Goal: Information Seeking & Learning: Learn about a topic

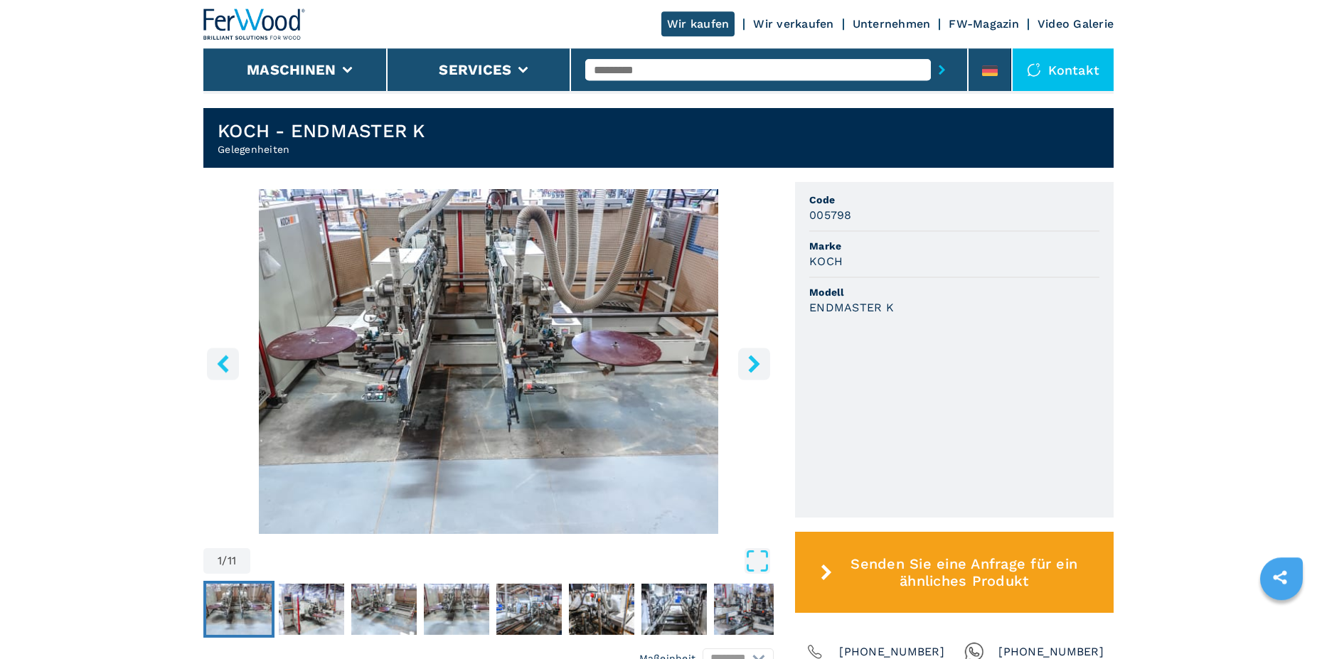
scroll to position [508, 0]
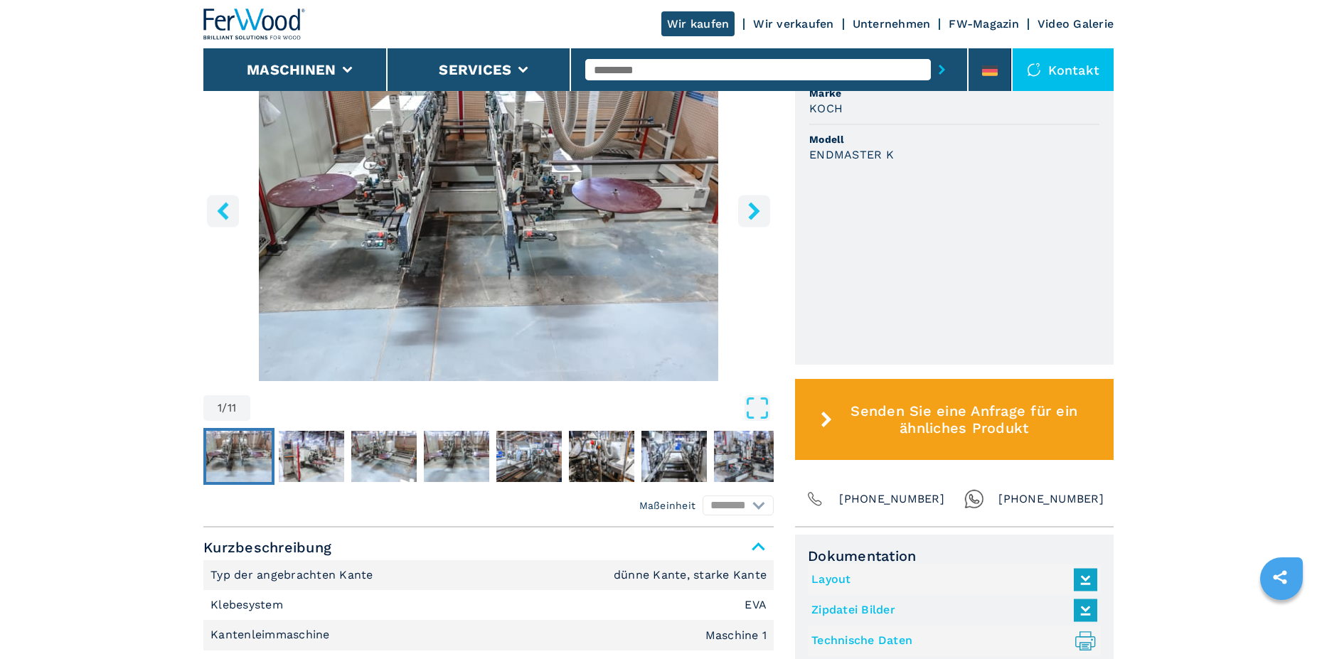
click at [756, 215] on icon "right-button" at bounding box center [753, 211] width 11 height 18
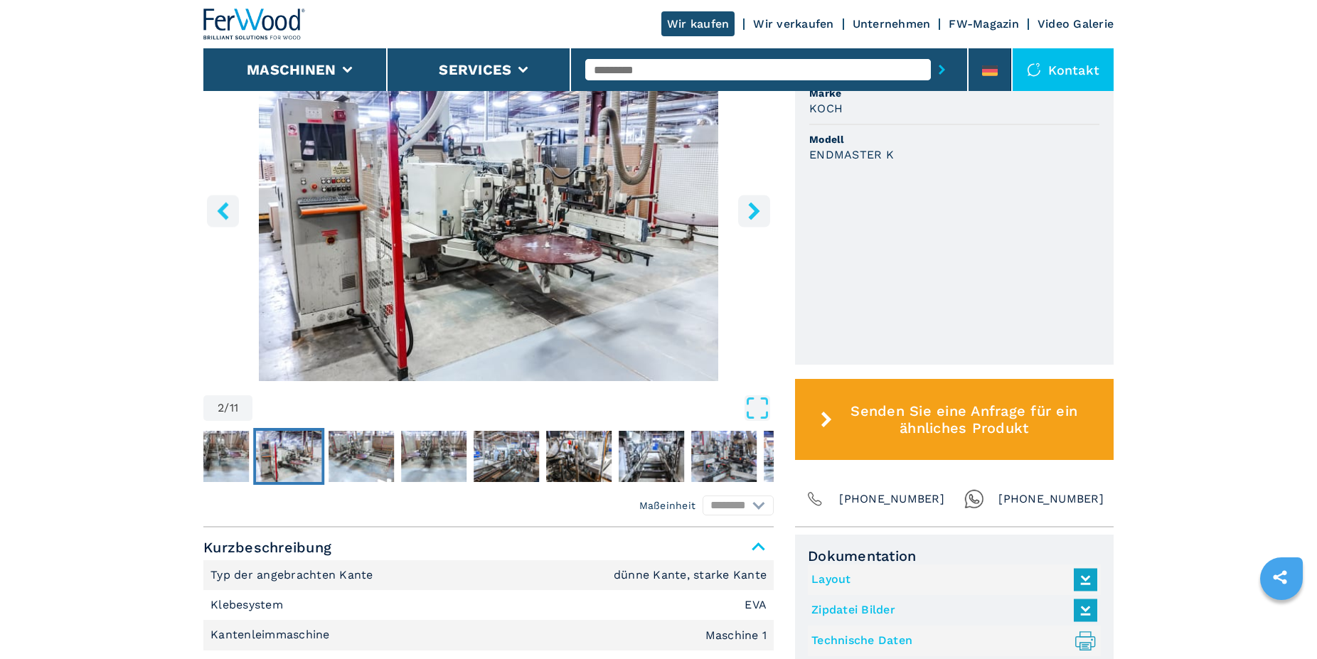
scroll to position [435, 0]
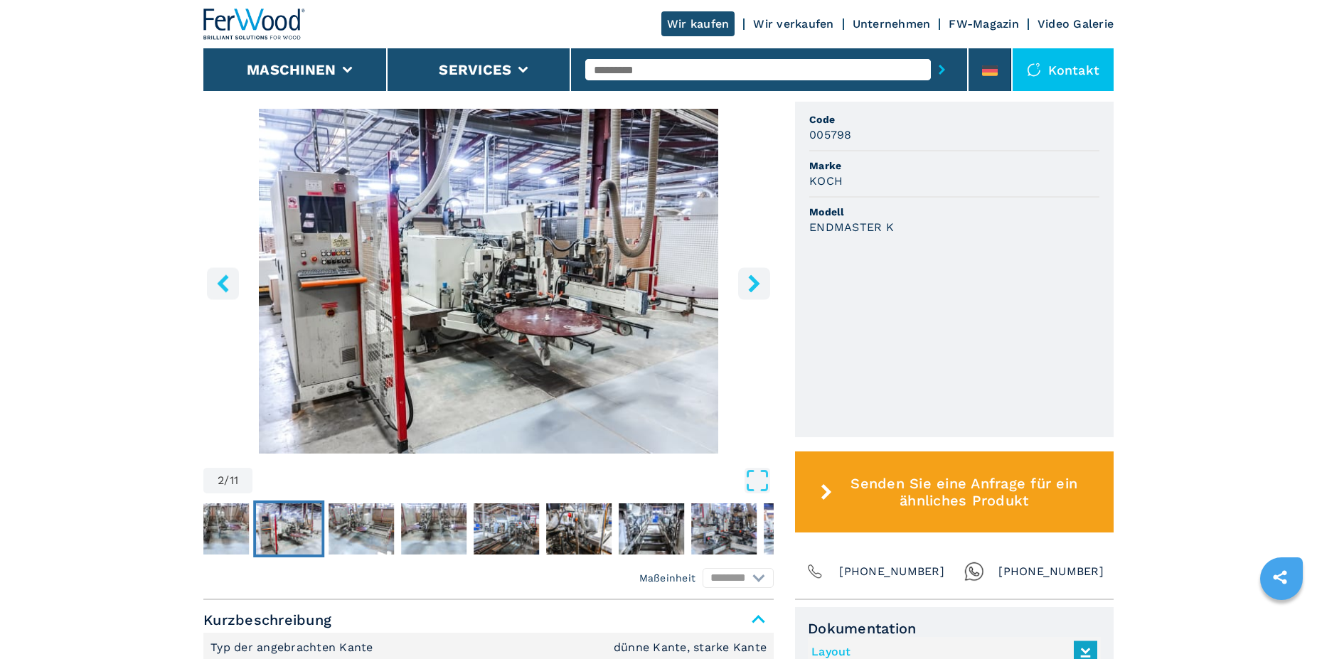
click at [754, 288] on icon "right-button" at bounding box center [753, 284] width 11 height 18
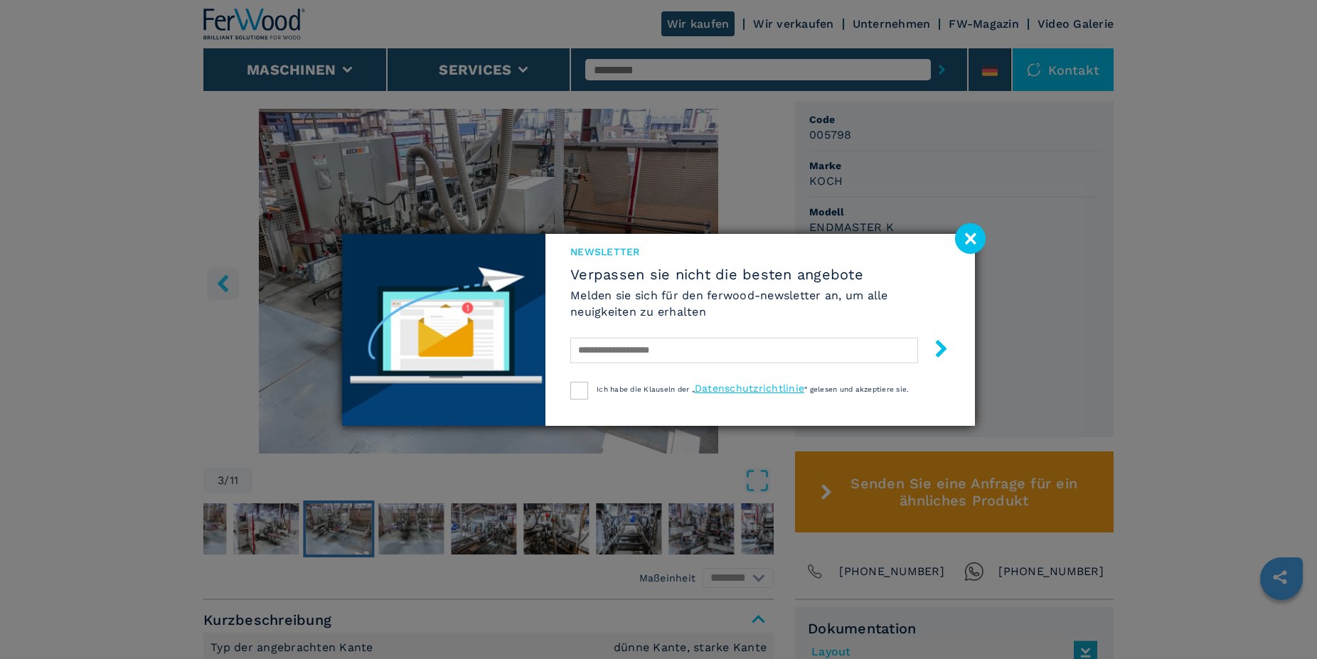
click at [757, 288] on h6 "Melden sie sich für den ferwood-newsletter an, um alle neuigkeiten zu erhalten" at bounding box center [760, 303] width 380 height 33
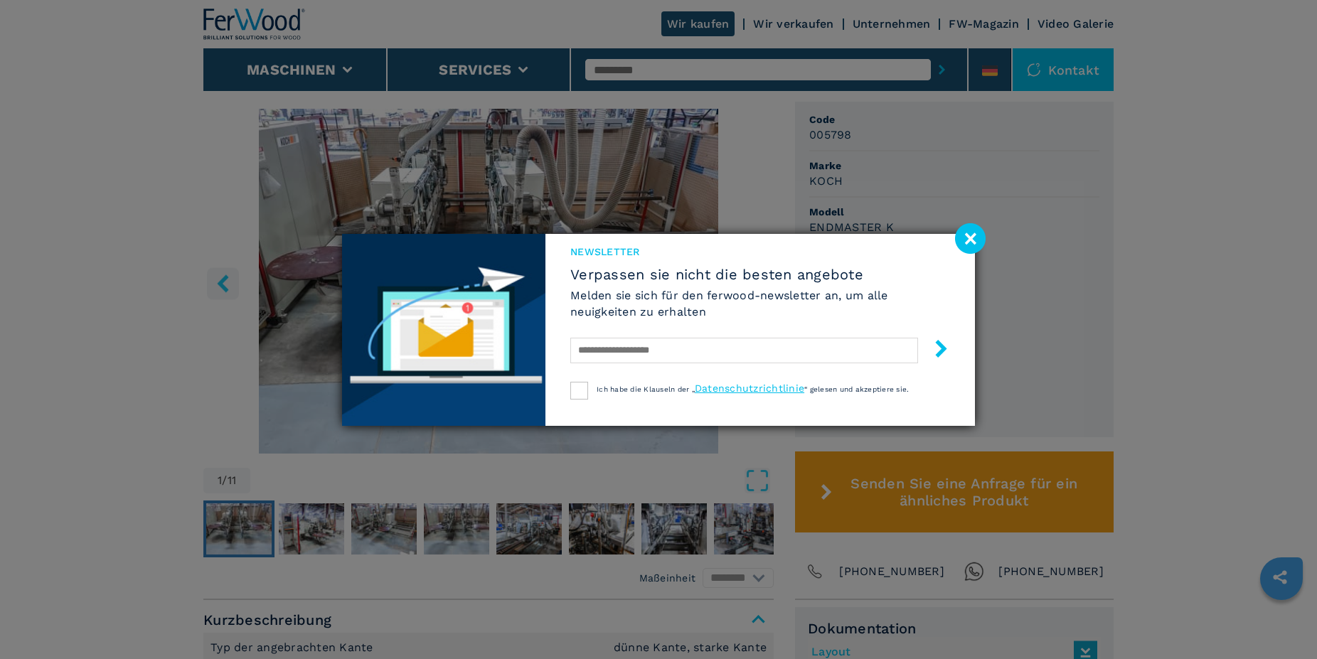
click at [978, 237] on image at bounding box center [970, 238] width 31 height 31
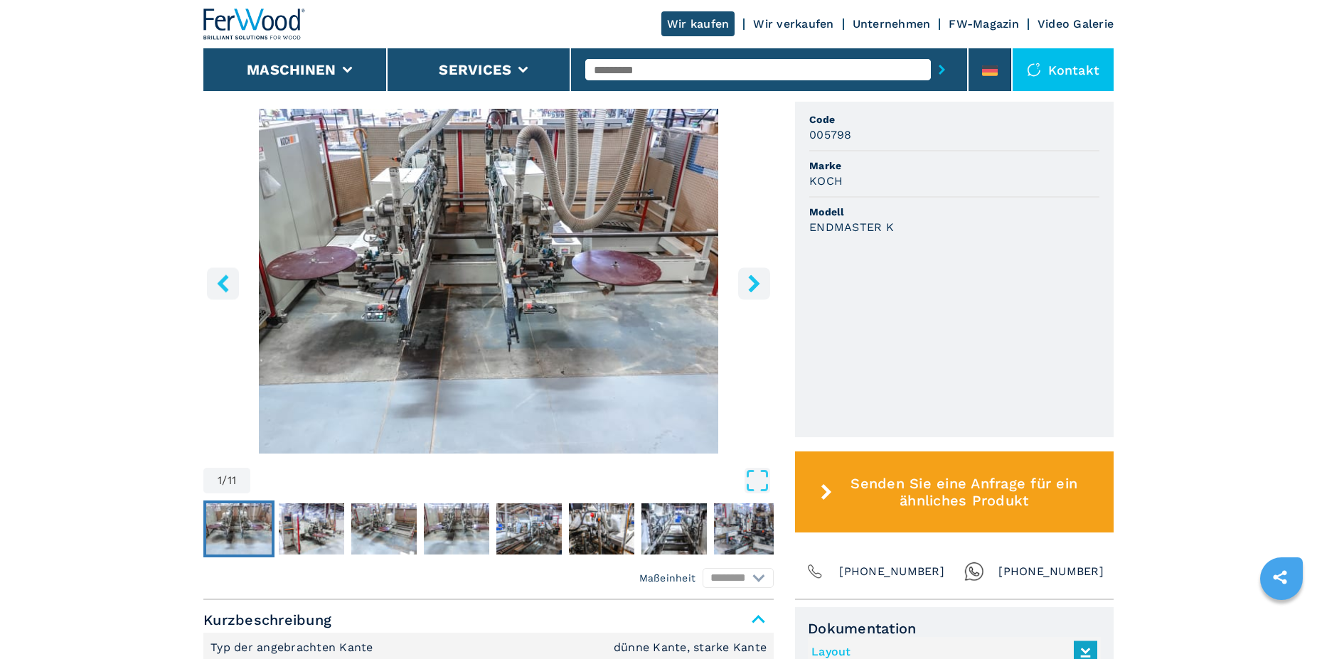
click at [753, 284] on icon "right-button" at bounding box center [754, 284] width 18 height 18
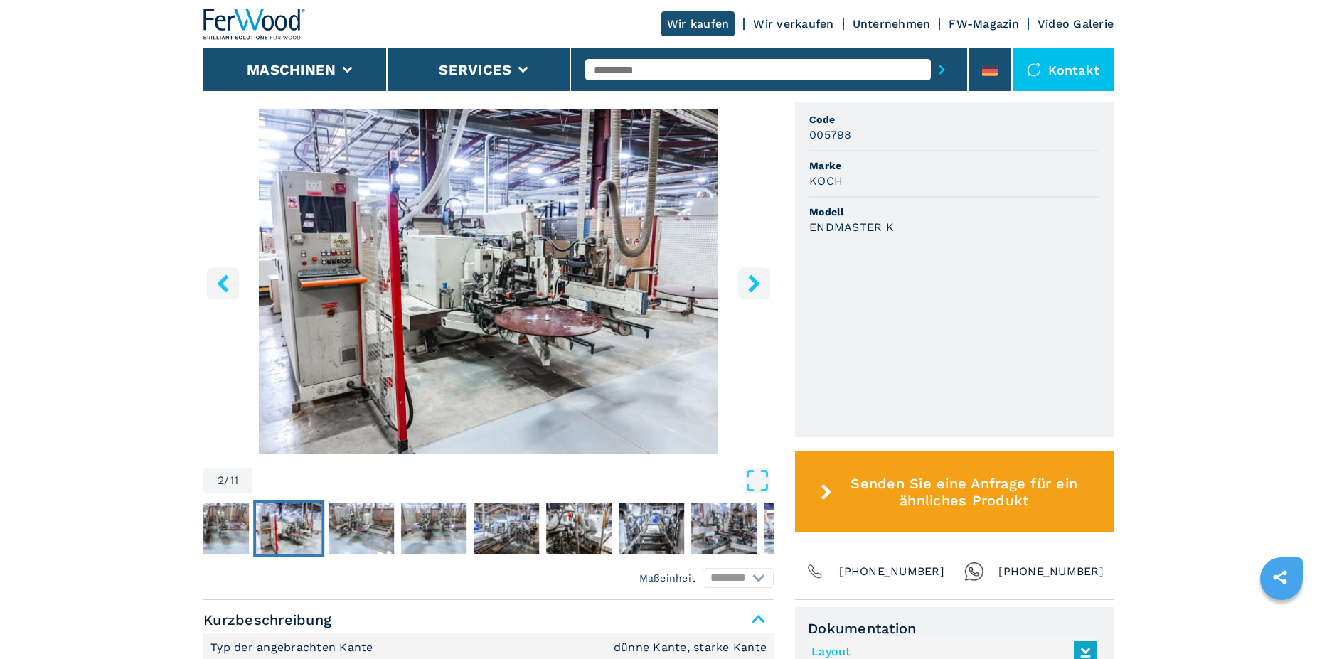
click at [753, 284] on icon "right-button" at bounding box center [754, 284] width 18 height 18
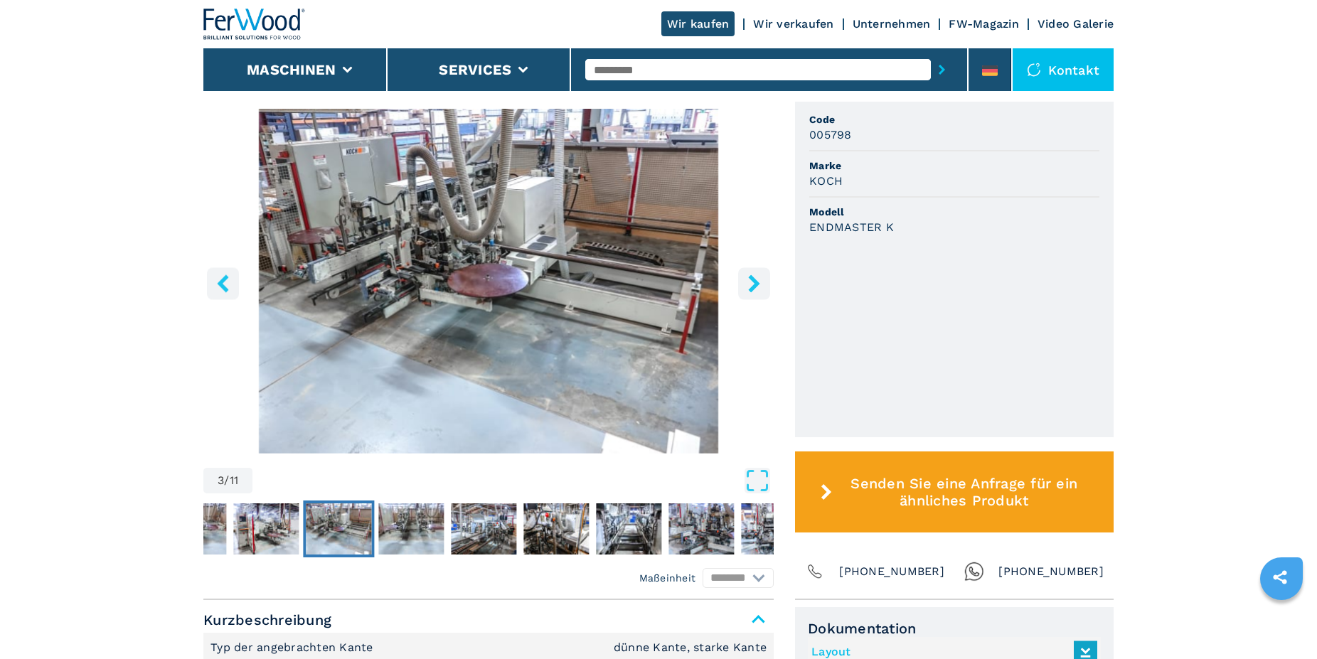
click at [753, 284] on icon "right-button" at bounding box center [754, 284] width 18 height 18
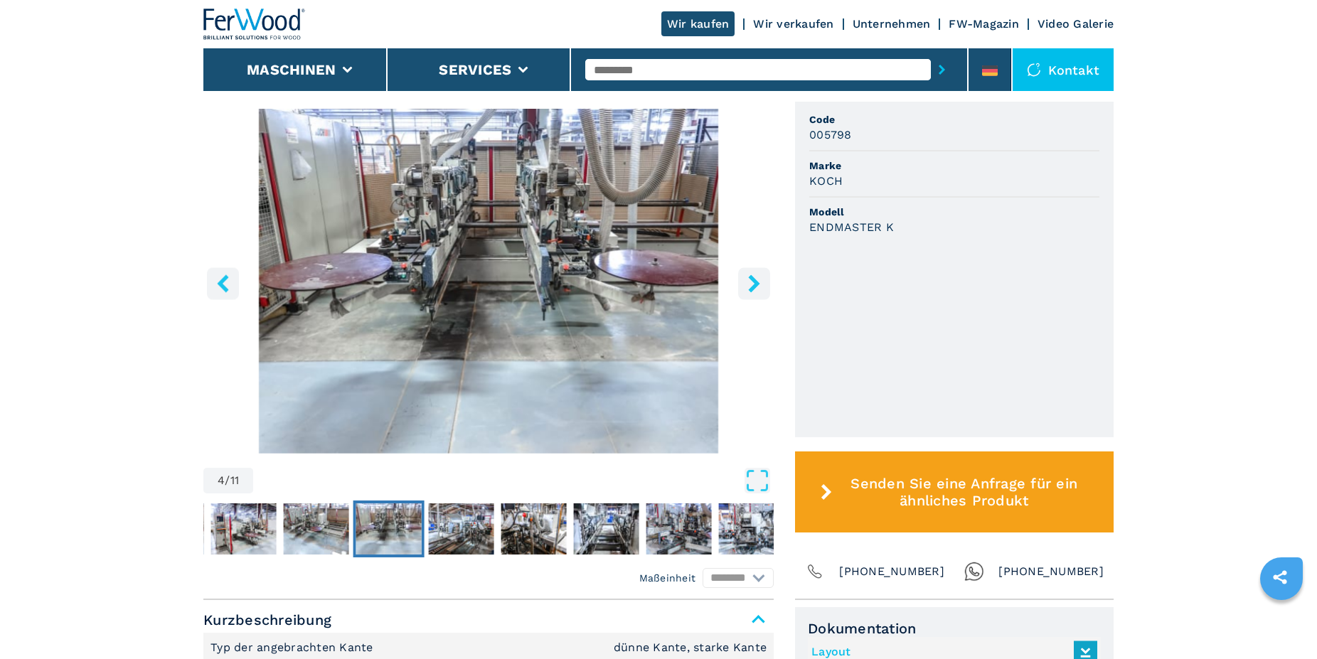
click at [753, 284] on icon "right-button" at bounding box center [754, 284] width 18 height 18
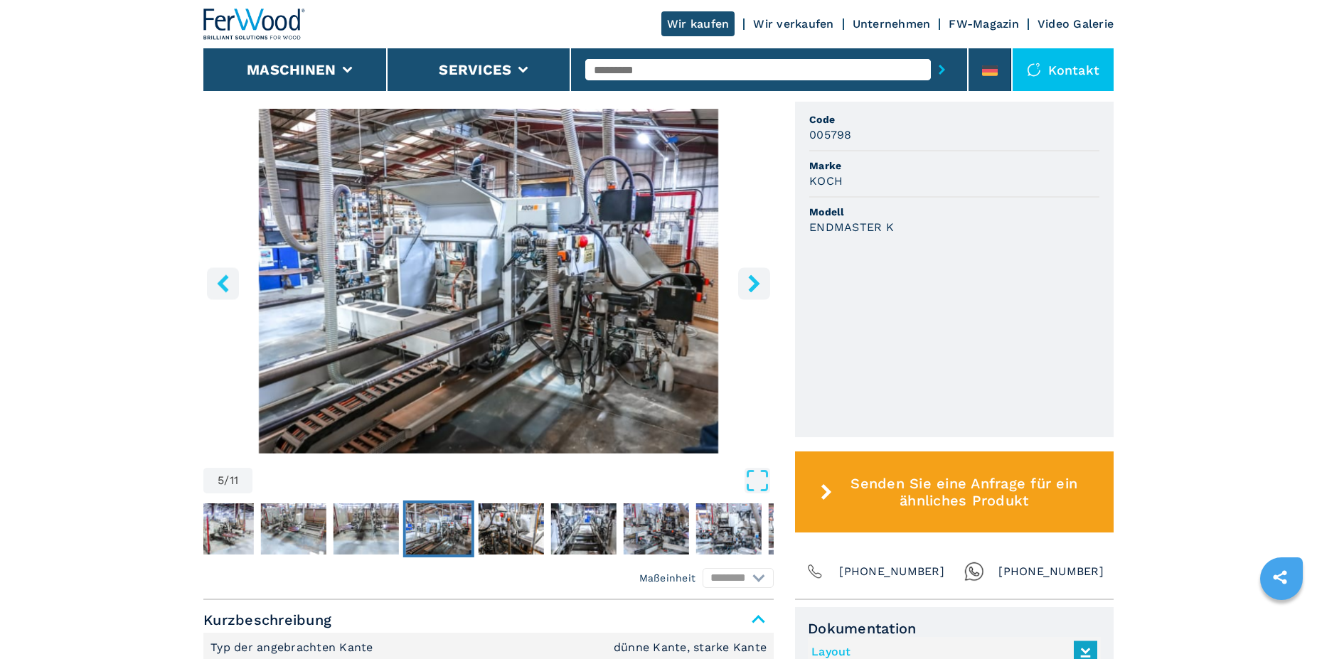
click at [756, 284] on icon "right-button" at bounding box center [753, 284] width 11 height 18
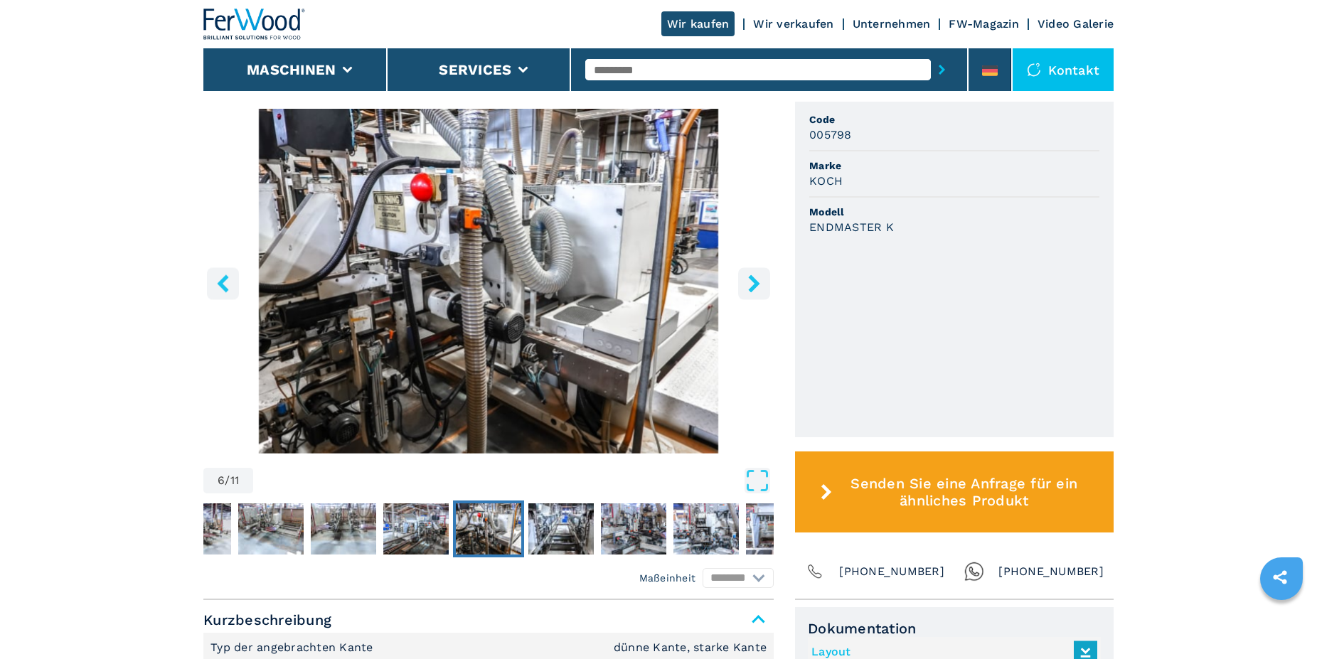
click at [756, 284] on icon "right-button" at bounding box center [753, 284] width 11 height 18
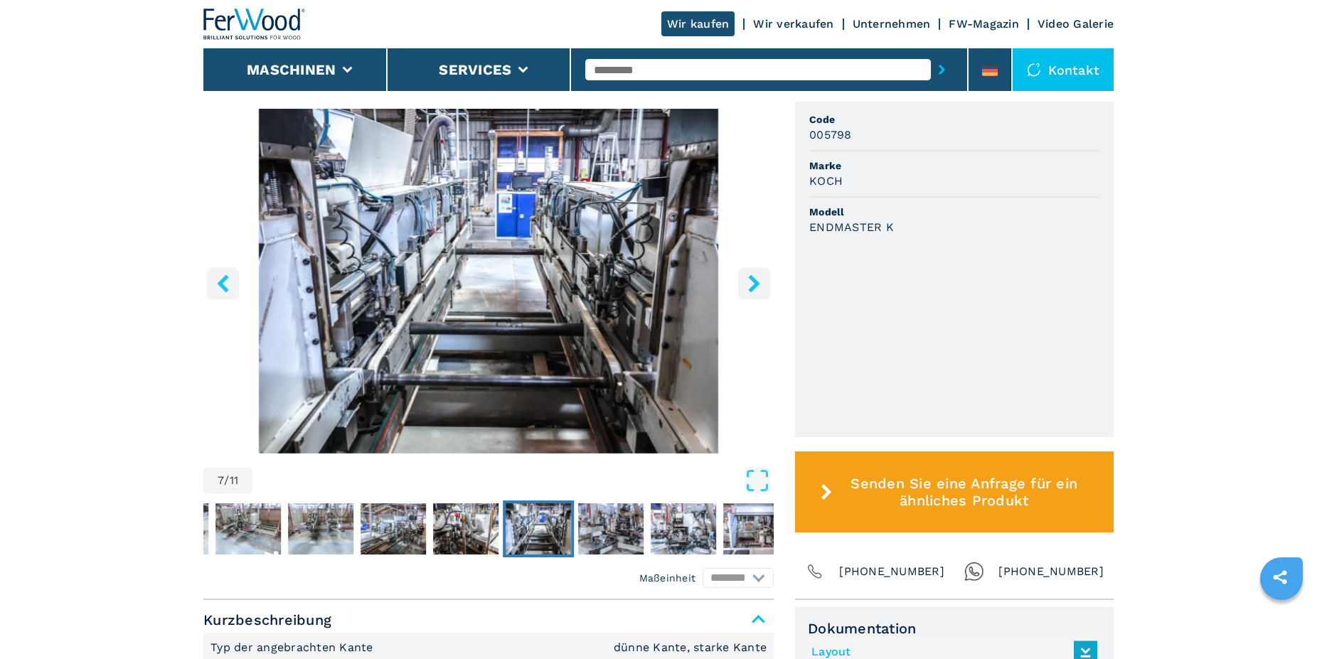
click at [756, 284] on icon "right-button" at bounding box center [753, 284] width 11 height 18
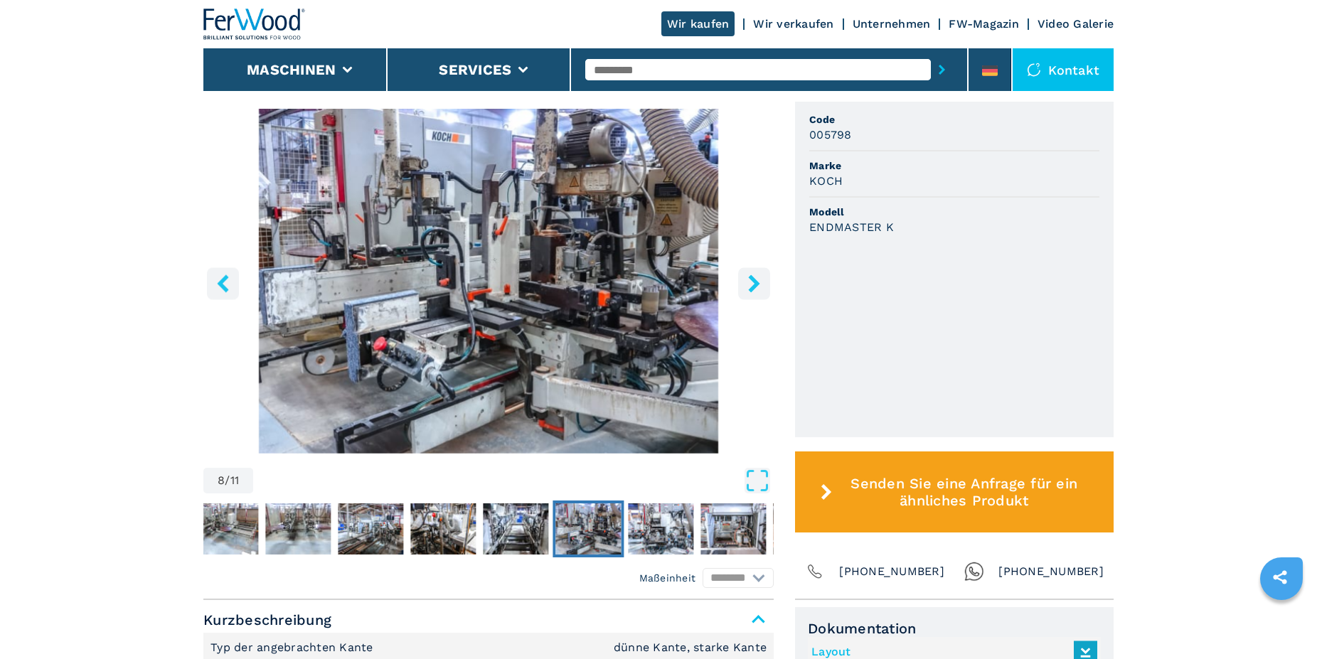
click at [756, 284] on icon "right-button" at bounding box center [753, 284] width 11 height 18
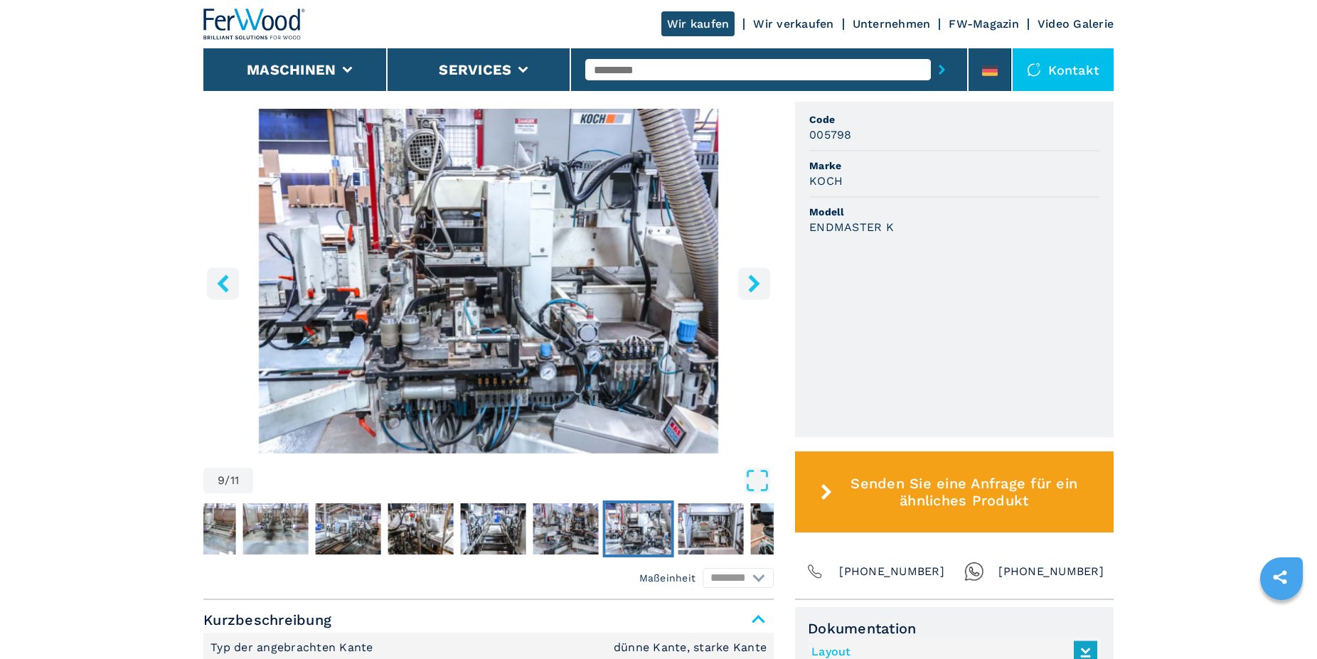
click at [756, 284] on icon "right-button" at bounding box center [753, 284] width 11 height 18
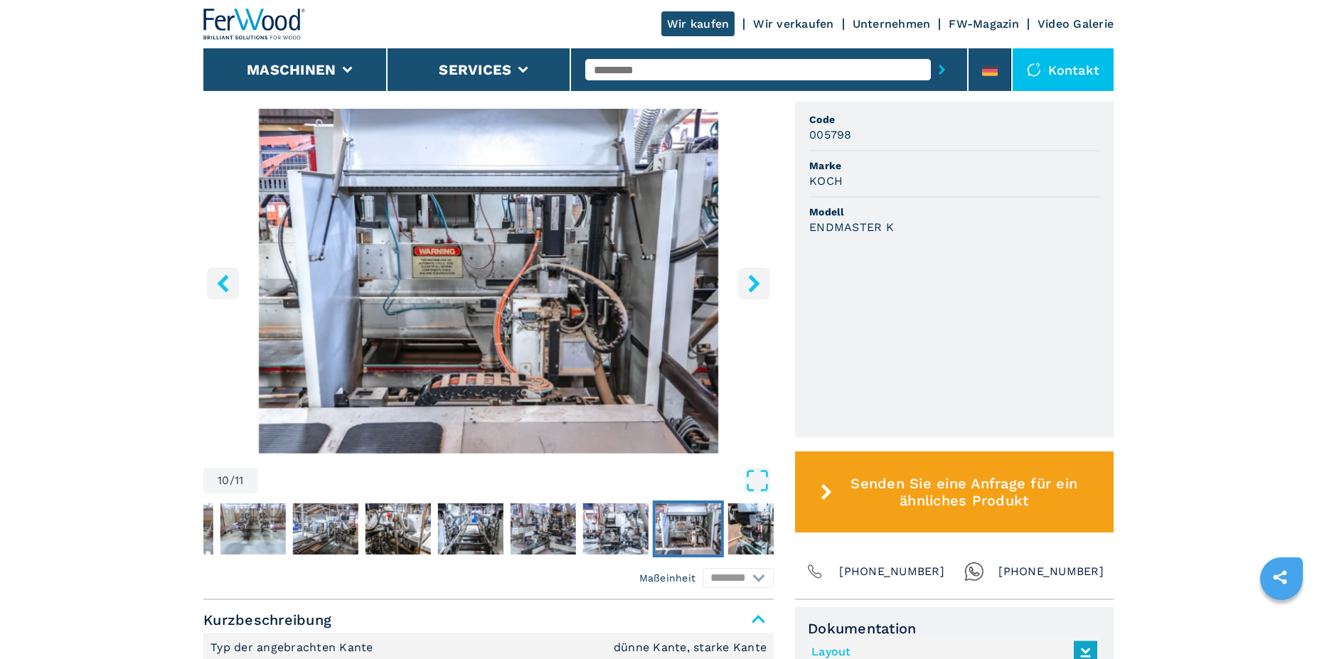
click at [756, 284] on icon "right-button" at bounding box center [753, 284] width 11 height 18
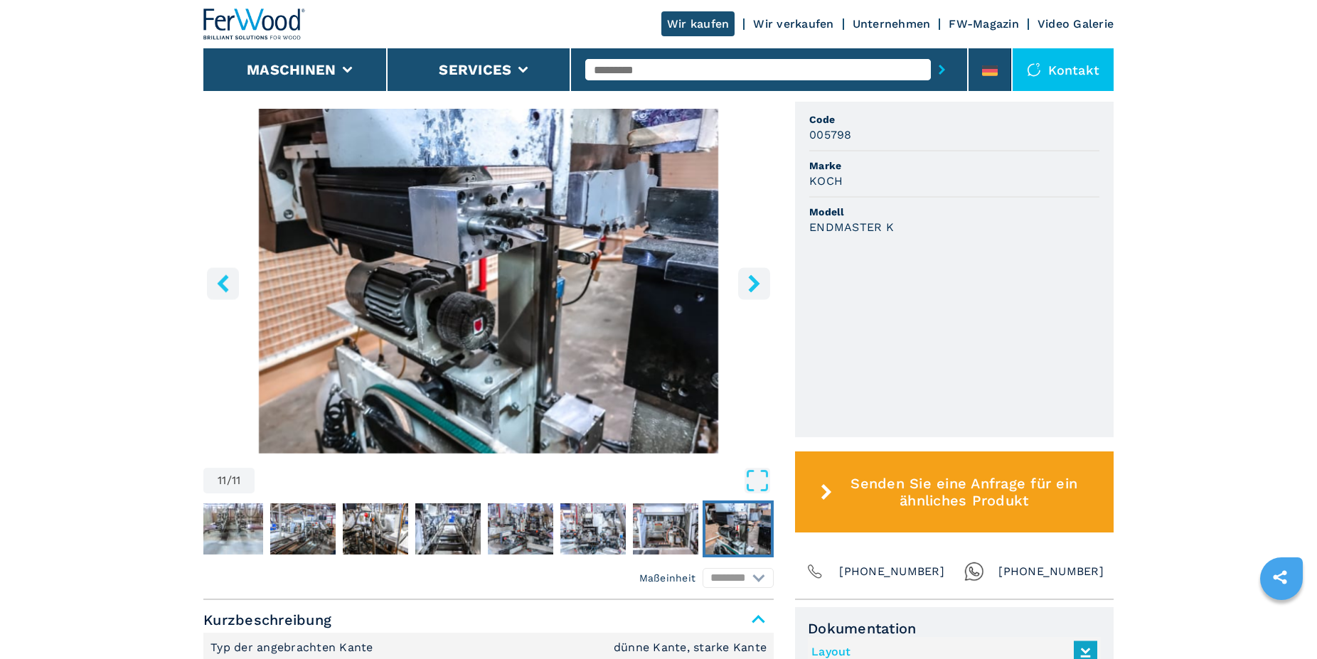
click at [755, 286] on icon "right-button" at bounding box center [753, 284] width 11 height 18
